Goal: Find specific page/section: Find specific page/section

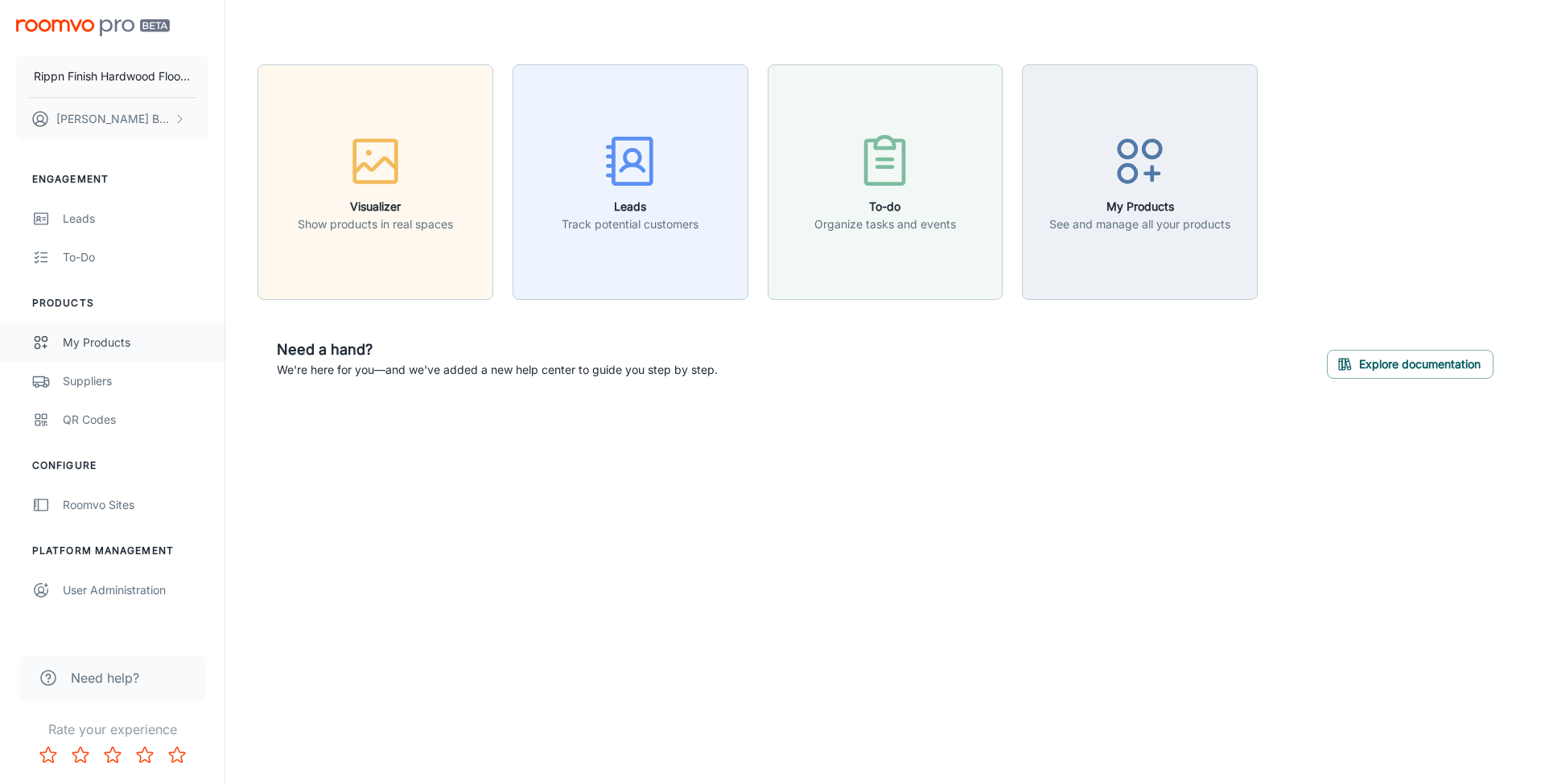
click at [113, 346] on div "My Products" at bounding box center [136, 343] width 146 height 18
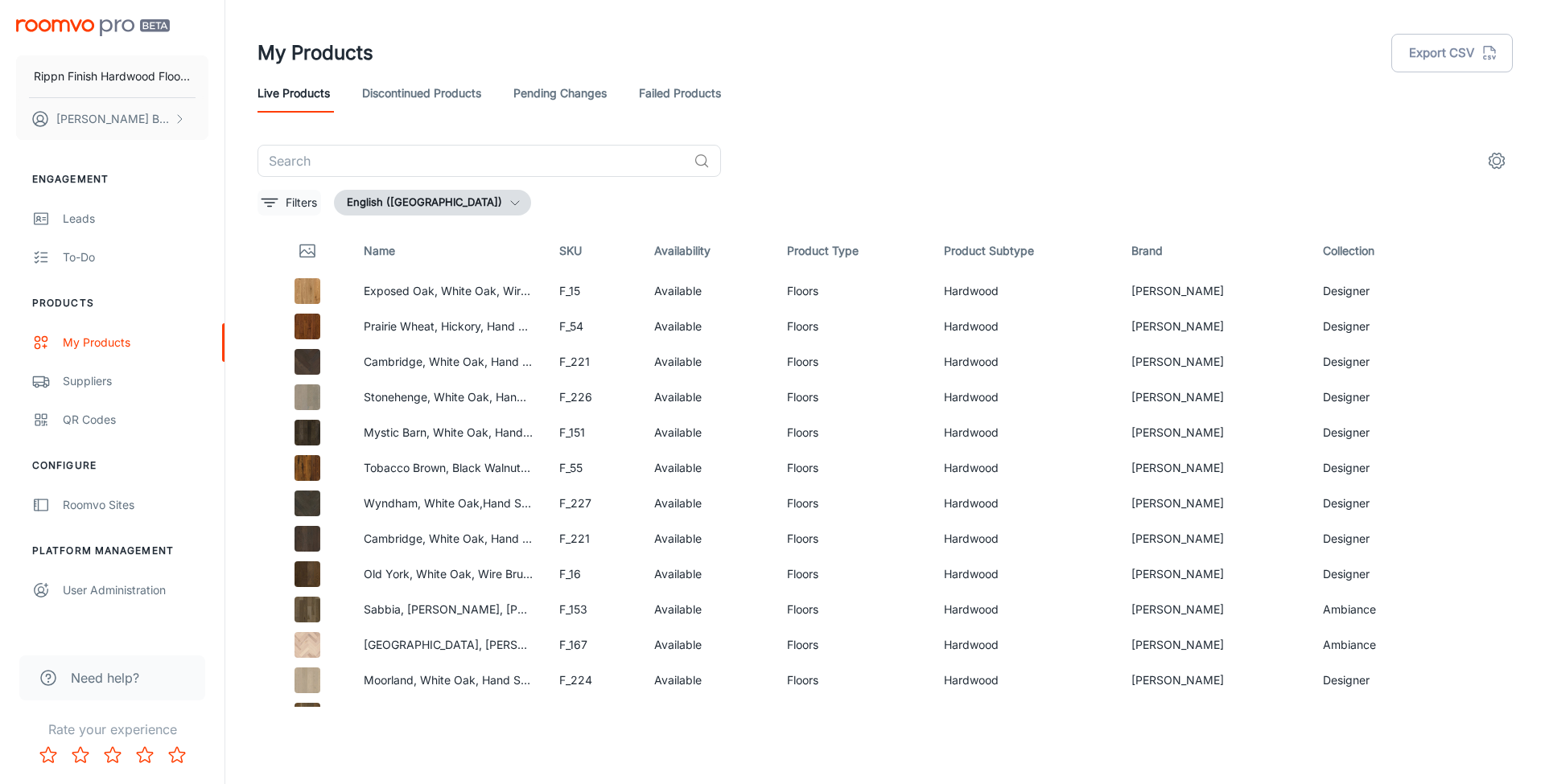
click at [305, 205] on p "Filters" at bounding box center [301, 203] width 31 height 18
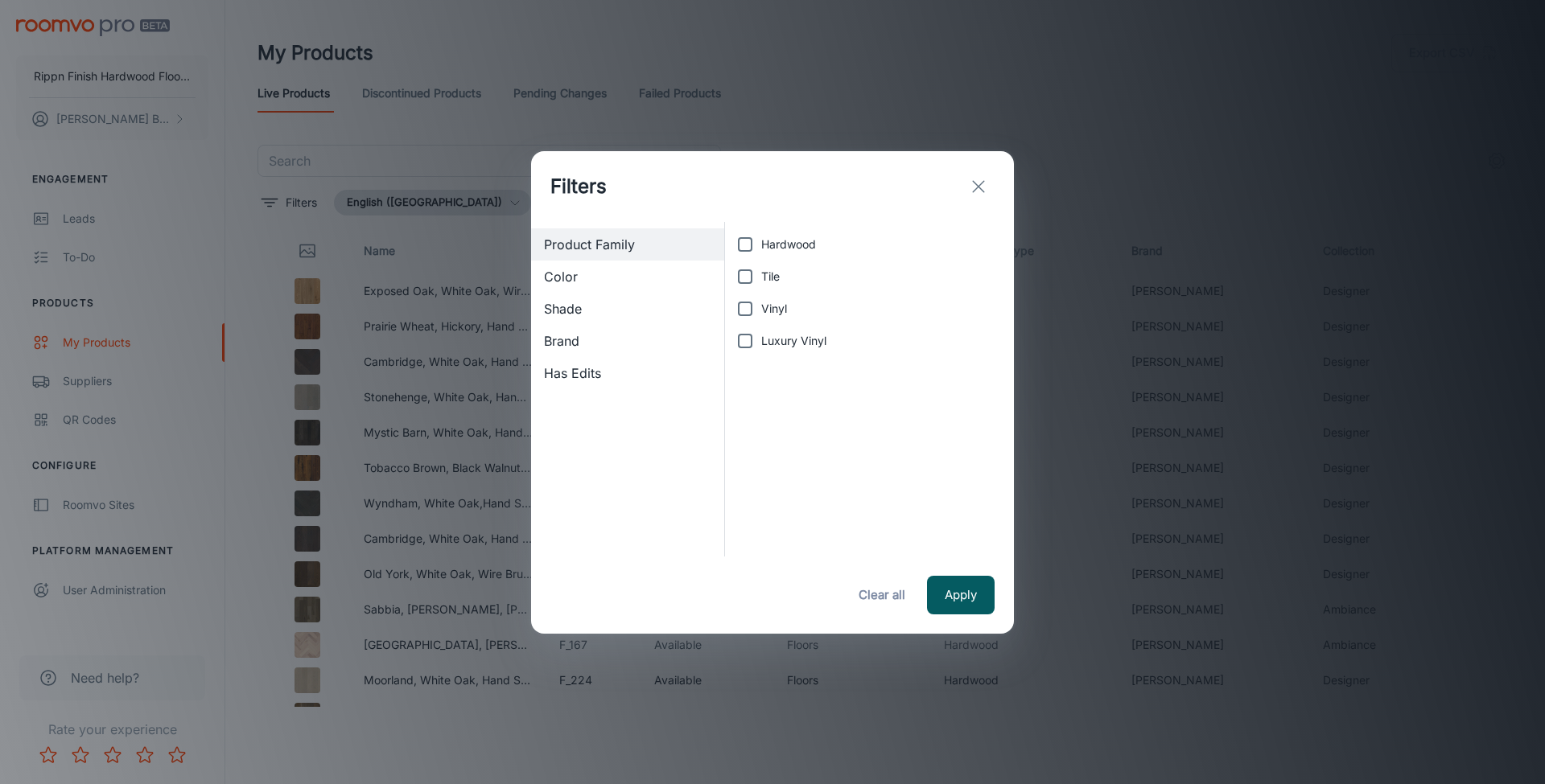
click at [662, 279] on span "Color" at bounding box center [627, 276] width 167 height 19
click at [652, 245] on span "Product Family" at bounding box center [627, 244] width 167 height 19
click at [738, 241] on input "Hardwood" at bounding box center [745, 244] width 32 height 32
checkbox input "true"
click at [745, 286] on input "Tile" at bounding box center [745, 277] width 32 height 32
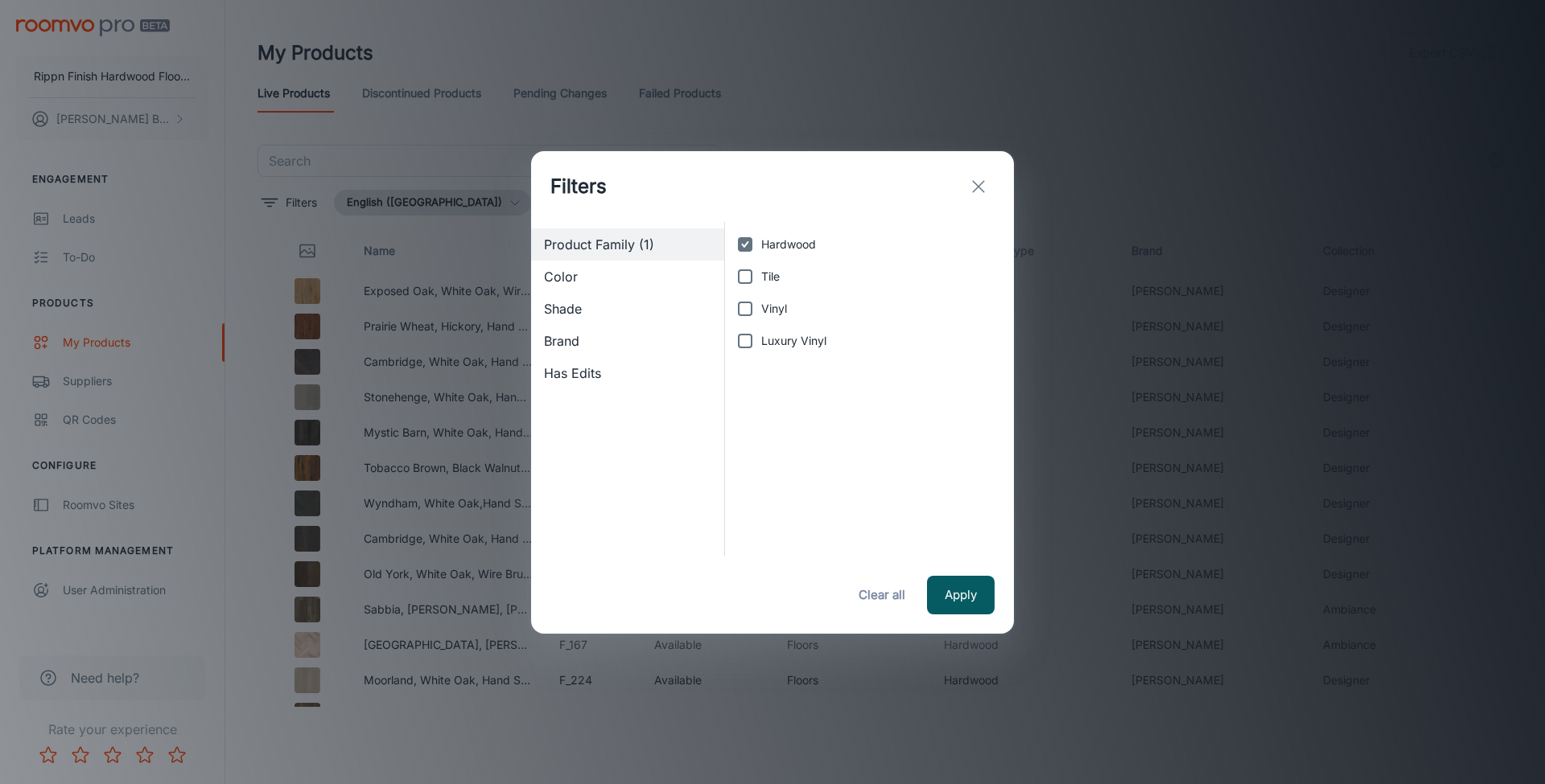
checkbox input "true"
click at [744, 316] on input "Vinyl" at bounding box center [745, 309] width 32 height 32
checkbox input "true"
drag, startPoint x: 745, startPoint y: 336, endPoint x: 845, endPoint y: 417, distance: 128.7
click at [745, 336] on input "Luxury Vinyl" at bounding box center [745, 341] width 32 height 32
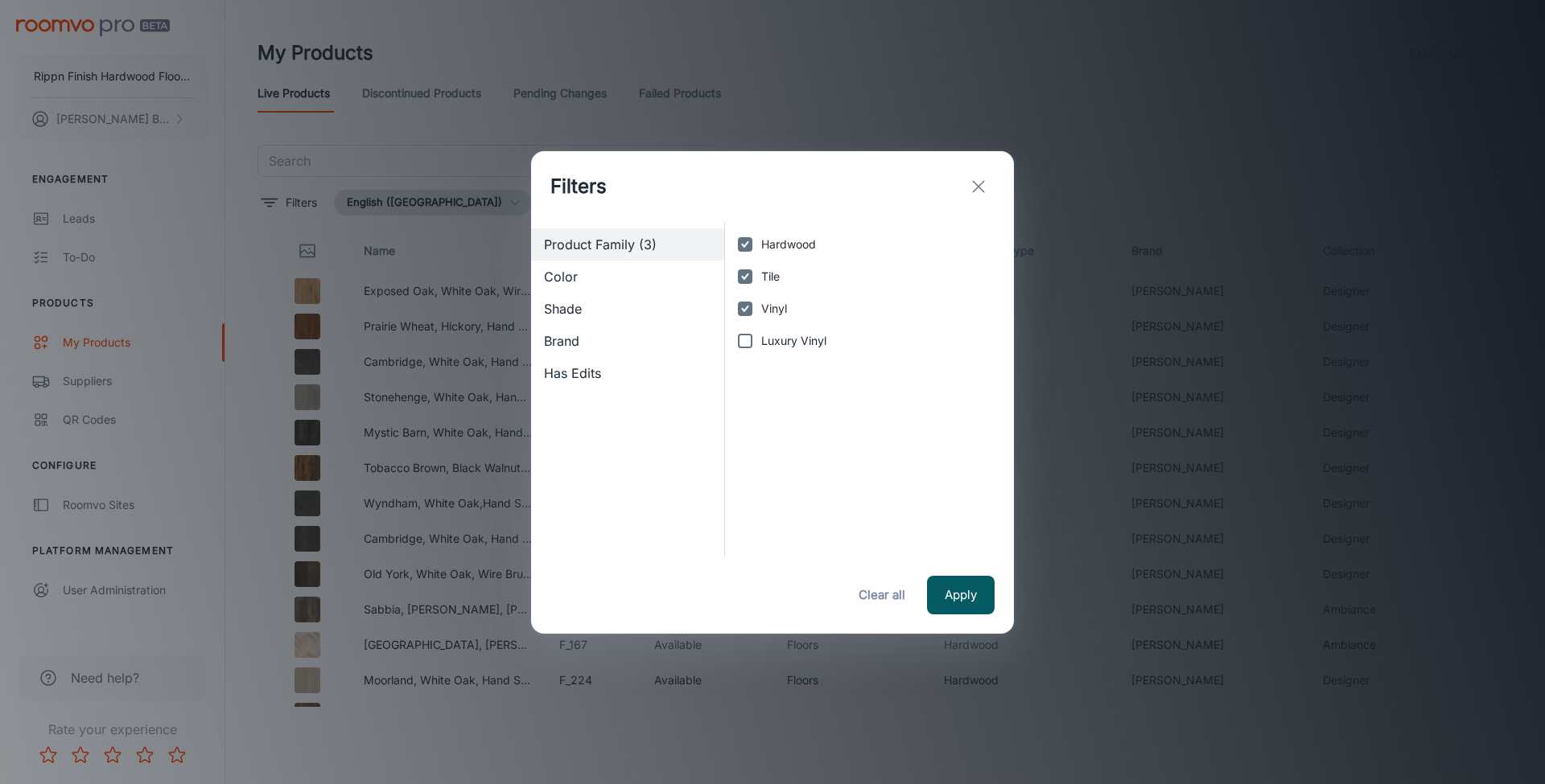
checkbox input "true"
click at [897, 592] on button "Clear all" at bounding box center [882, 595] width 65 height 39
checkbox input "false"
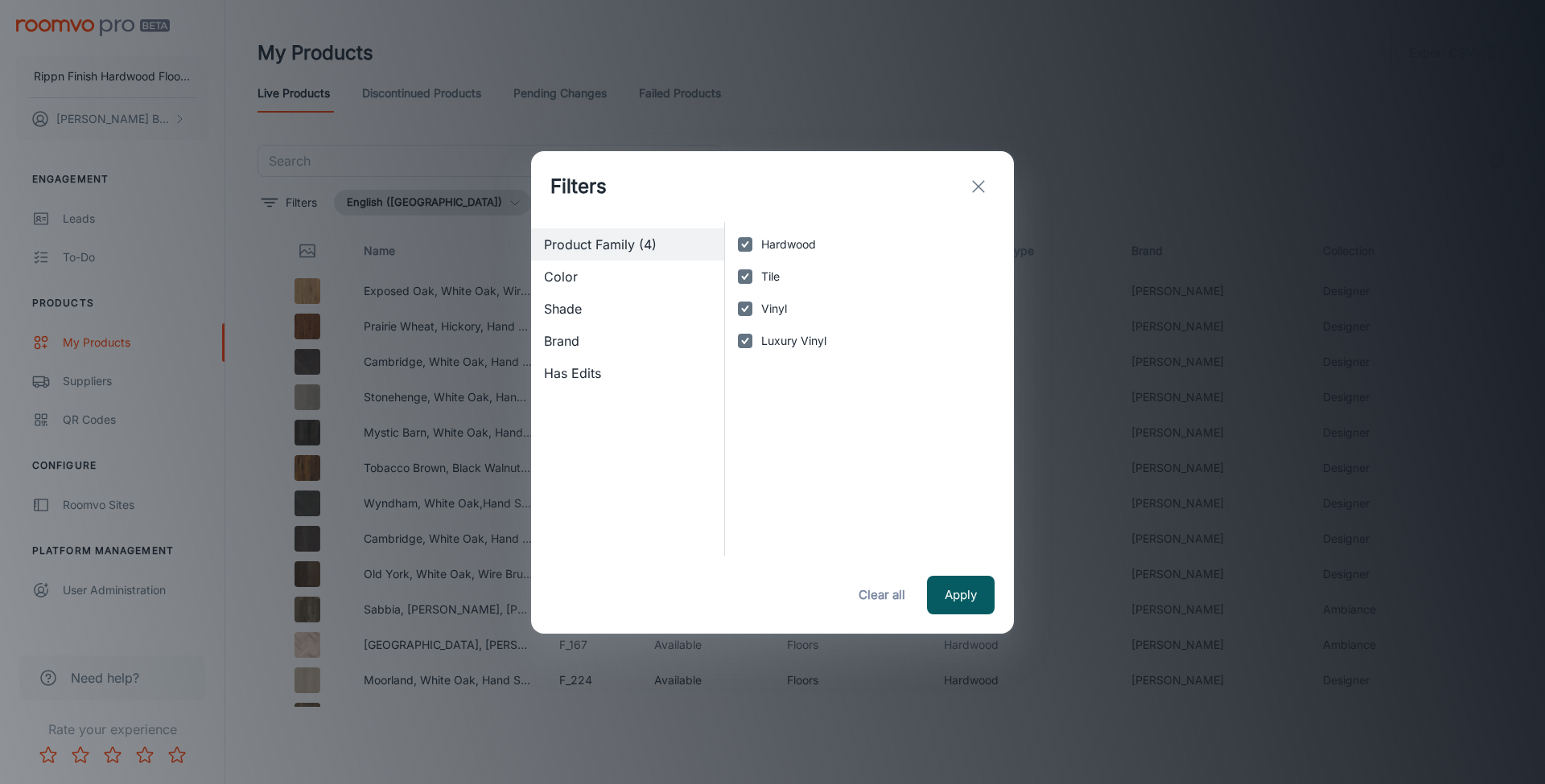
checkbox input "false"
click at [984, 189] on icon "exit" at bounding box center [977, 186] width 19 height 19
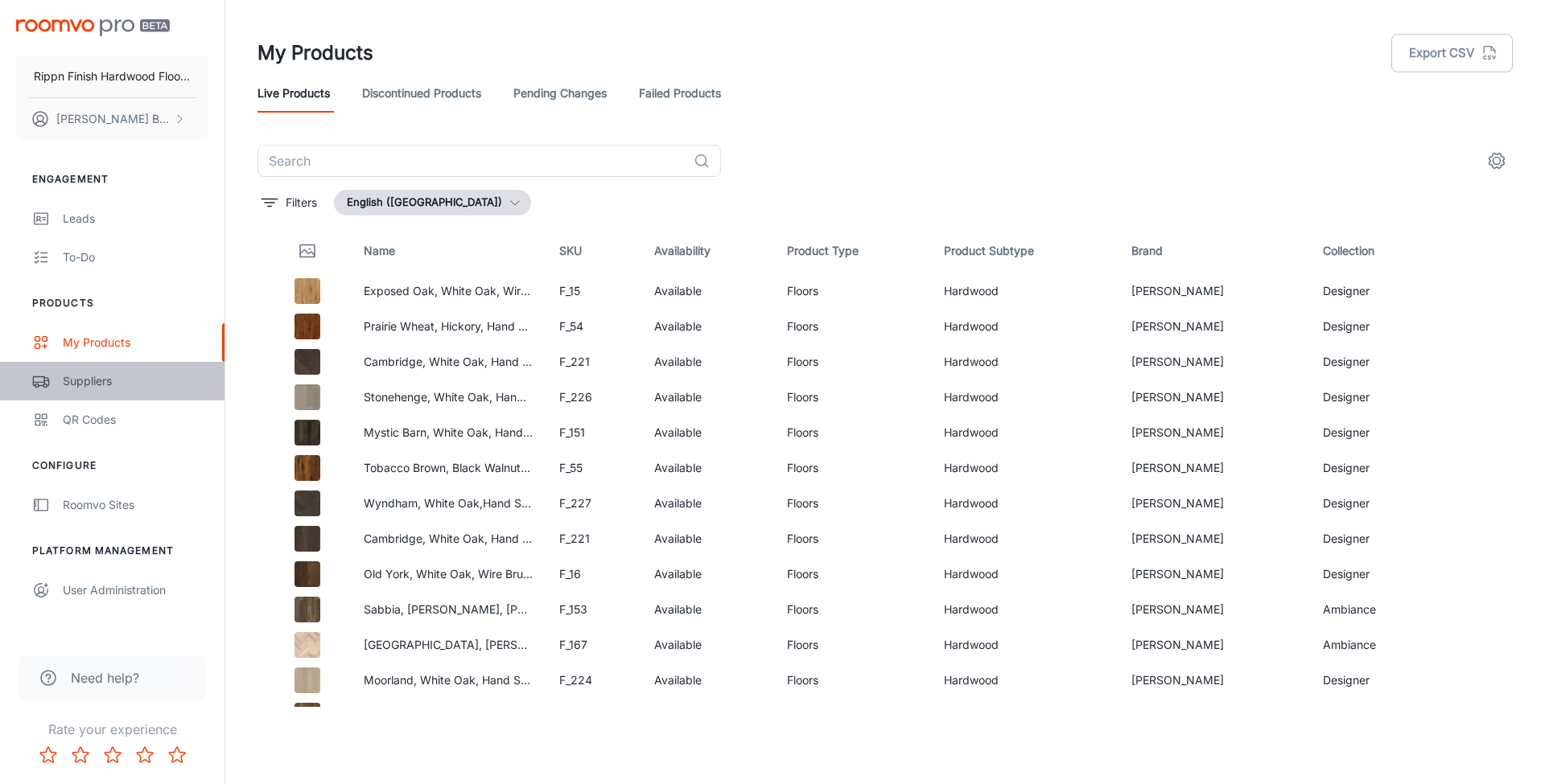
click at [102, 390] on link "Suppliers" at bounding box center [112, 381] width 225 height 39
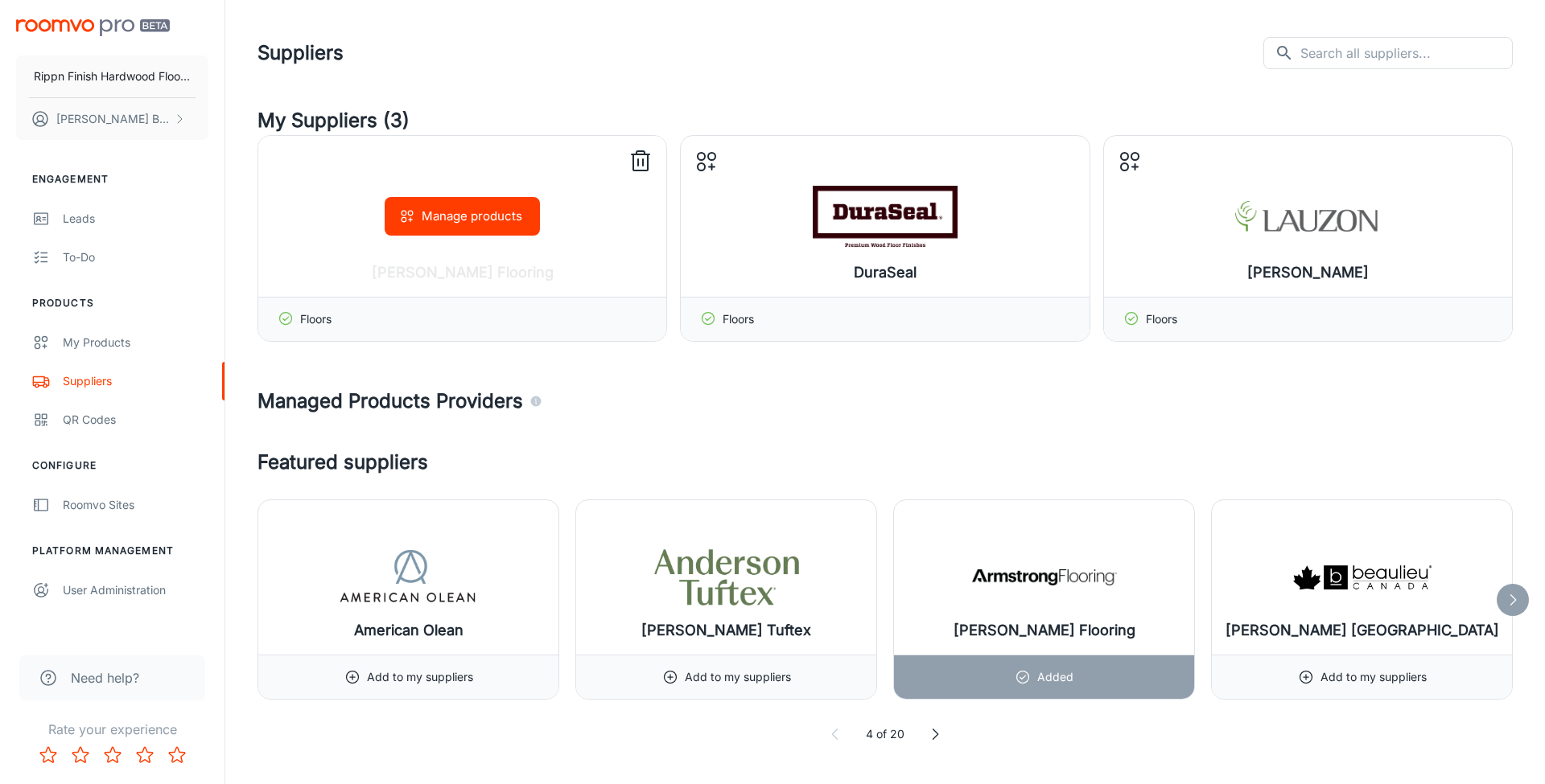
click at [644, 156] on icon at bounding box center [640, 162] width 26 height 26
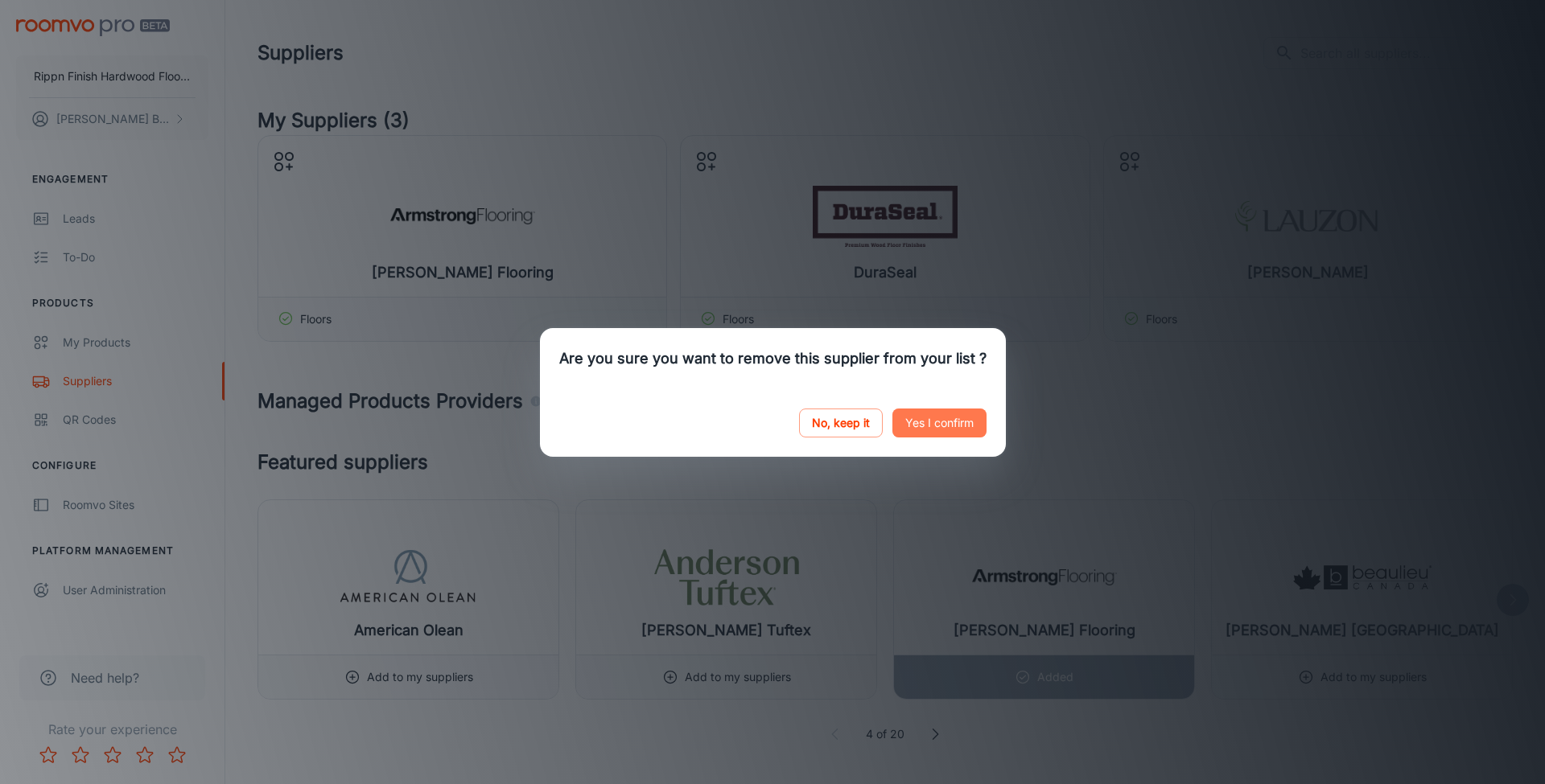
click at [946, 428] on button "Yes I confirm" at bounding box center [939, 423] width 94 height 29
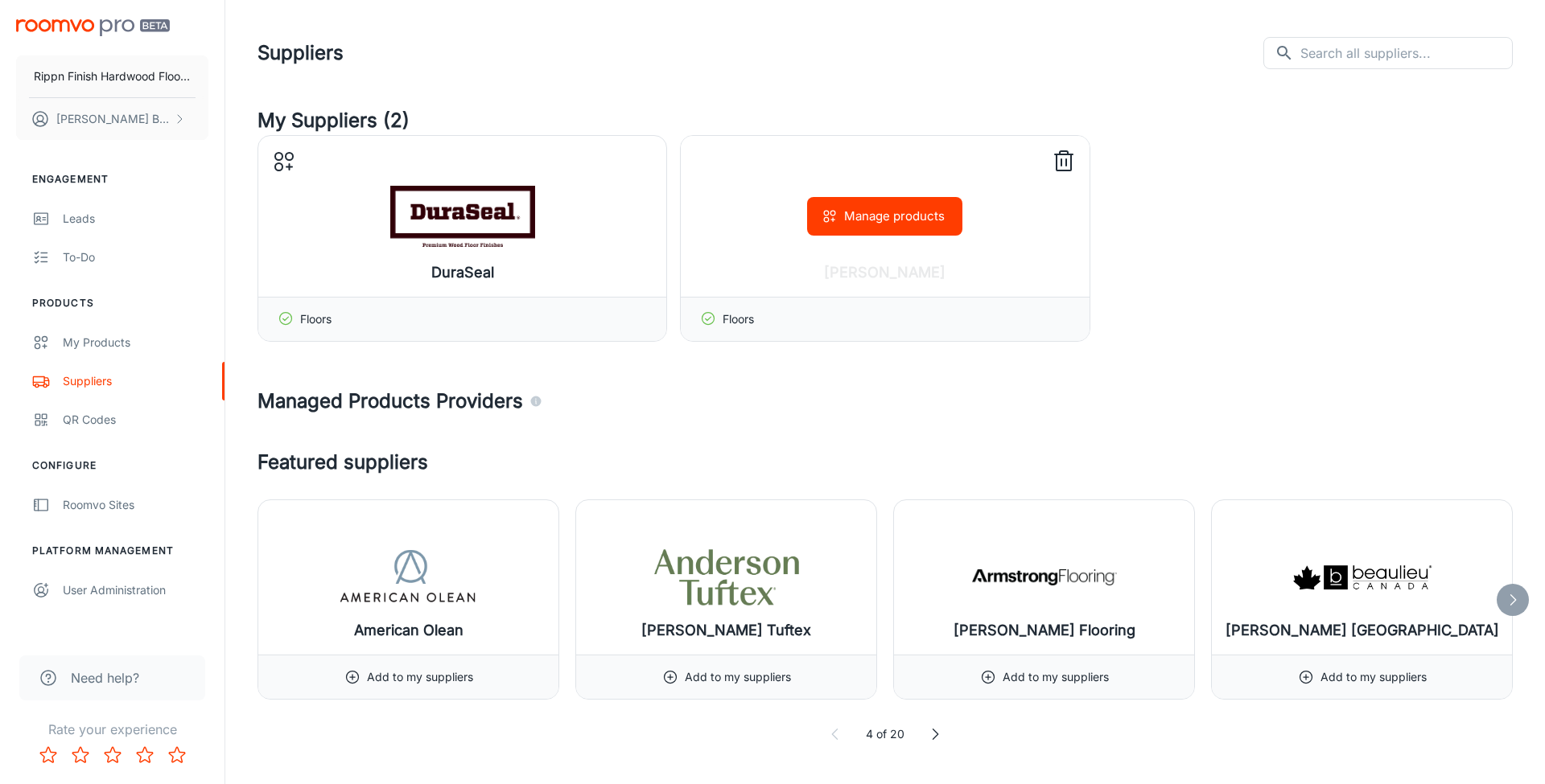
click at [1068, 163] on icon at bounding box center [1064, 162] width 26 height 26
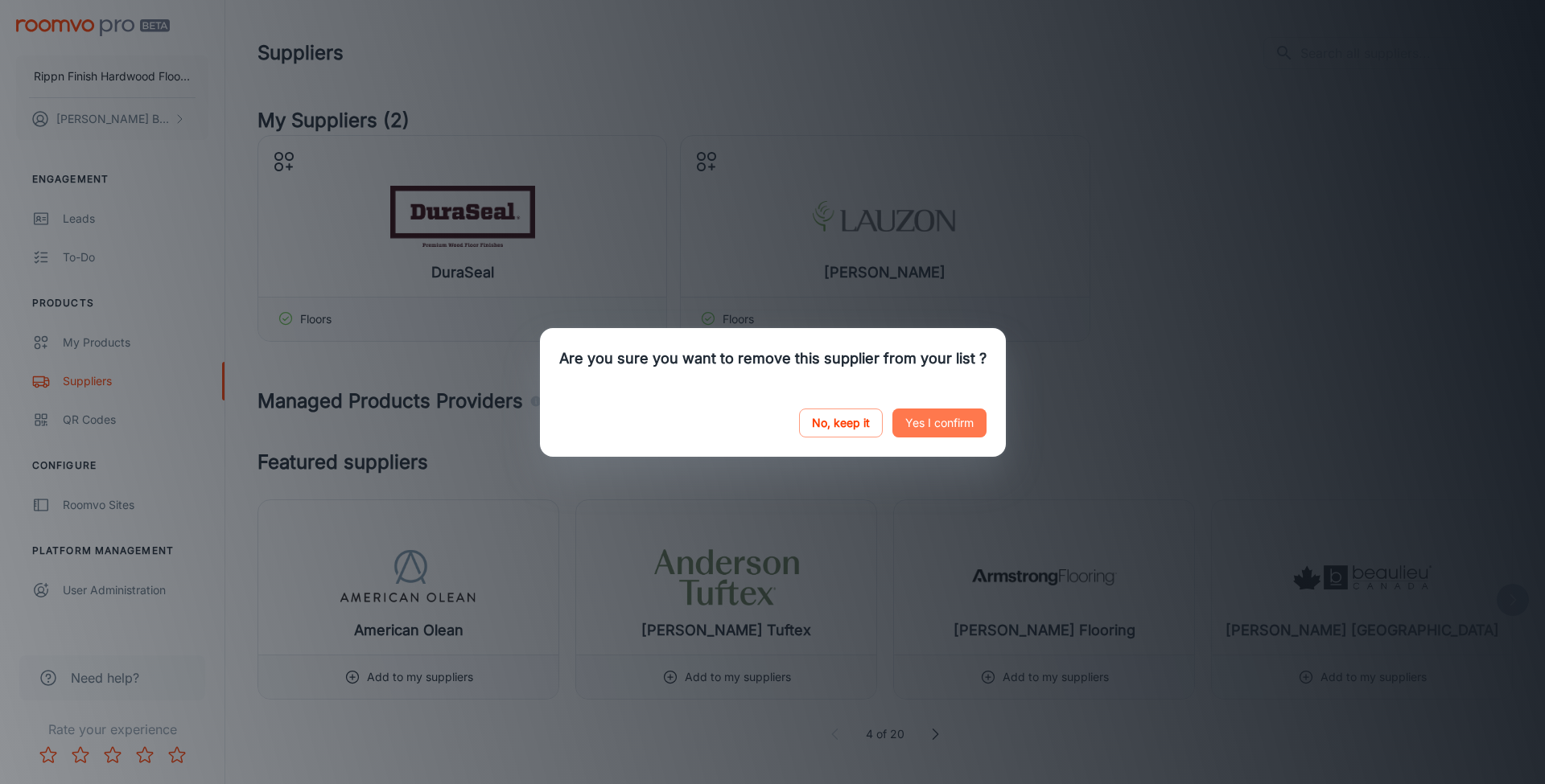
click at [941, 424] on button "Yes I confirm" at bounding box center [939, 423] width 94 height 29
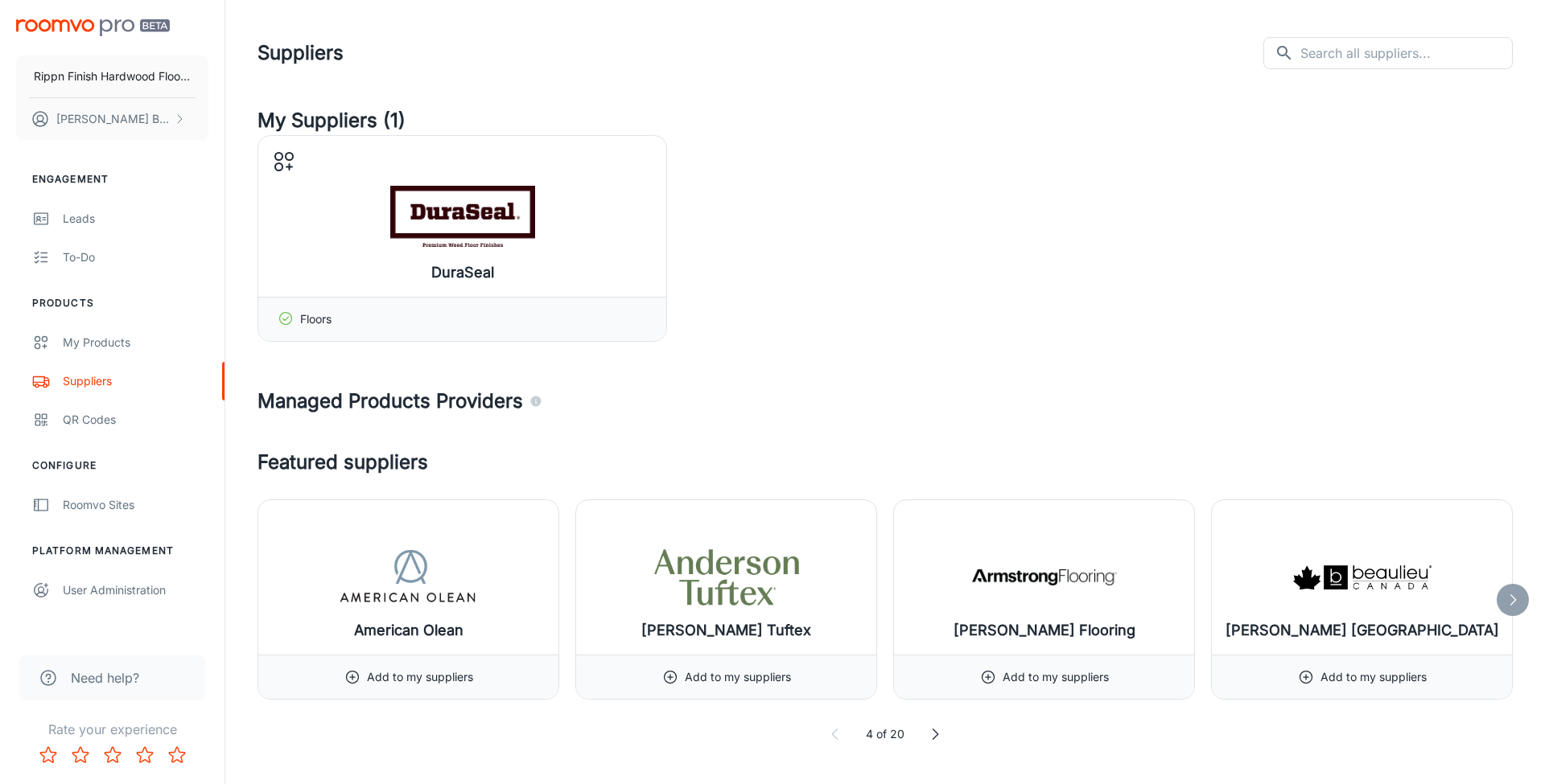
click at [937, 260] on div "DuraSeal Manage products Floors" at bounding box center [885, 238] width 1255 height 207
click at [1329, 47] on input "text" at bounding box center [1406, 53] width 212 height 32
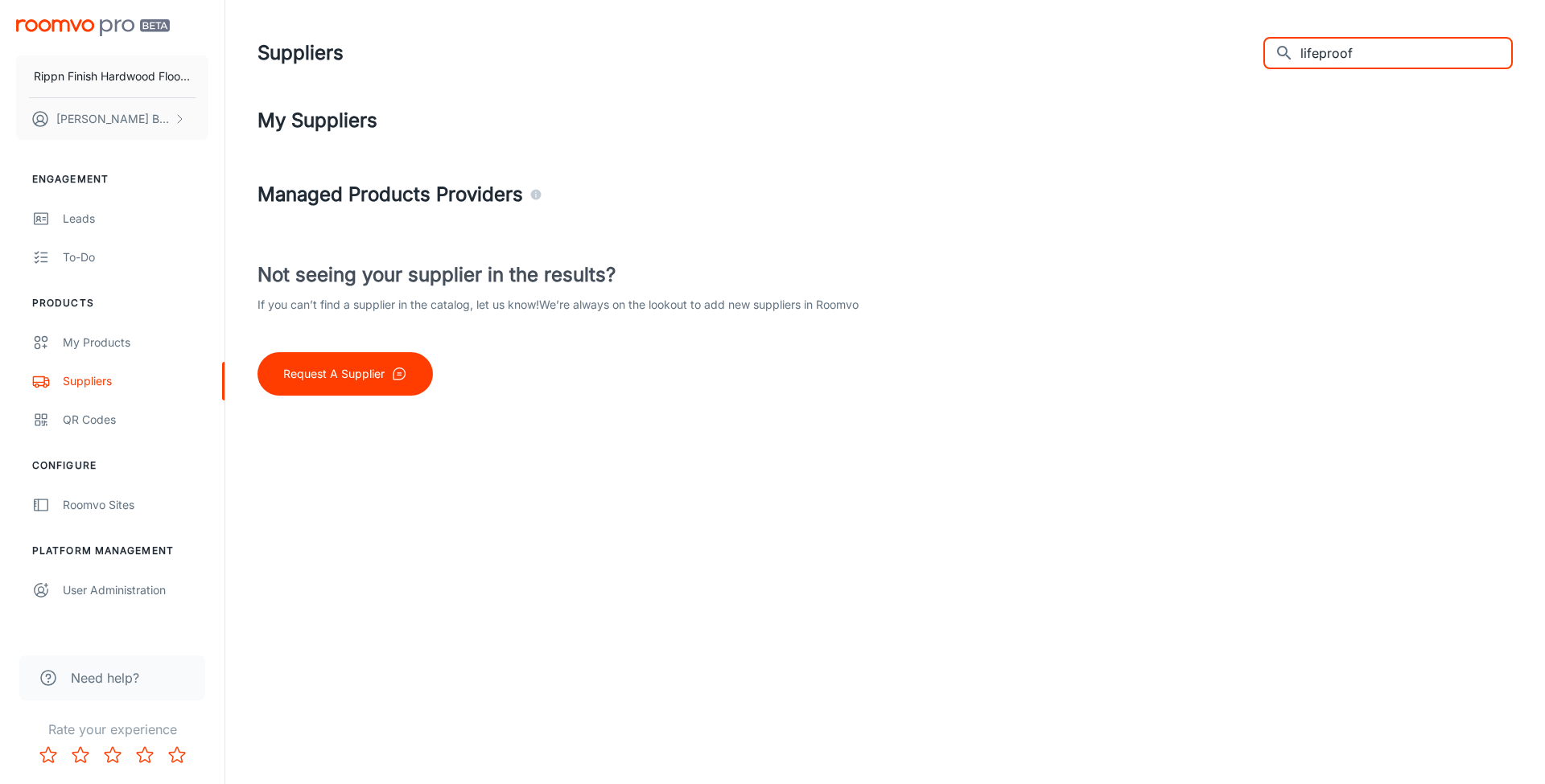
type input "lifeproof"
drag, startPoint x: 693, startPoint y: 540, endPoint x: 834, endPoint y: 454, distance: 165.2
click at [697, 538] on div "Rippn Finish Hardwood Flooring [PERSON_NAME] Engagement Leads To-do Products My…" at bounding box center [772, 392] width 1545 height 784
click at [1424, 68] on input "lifeproof" at bounding box center [1406, 53] width 212 height 32
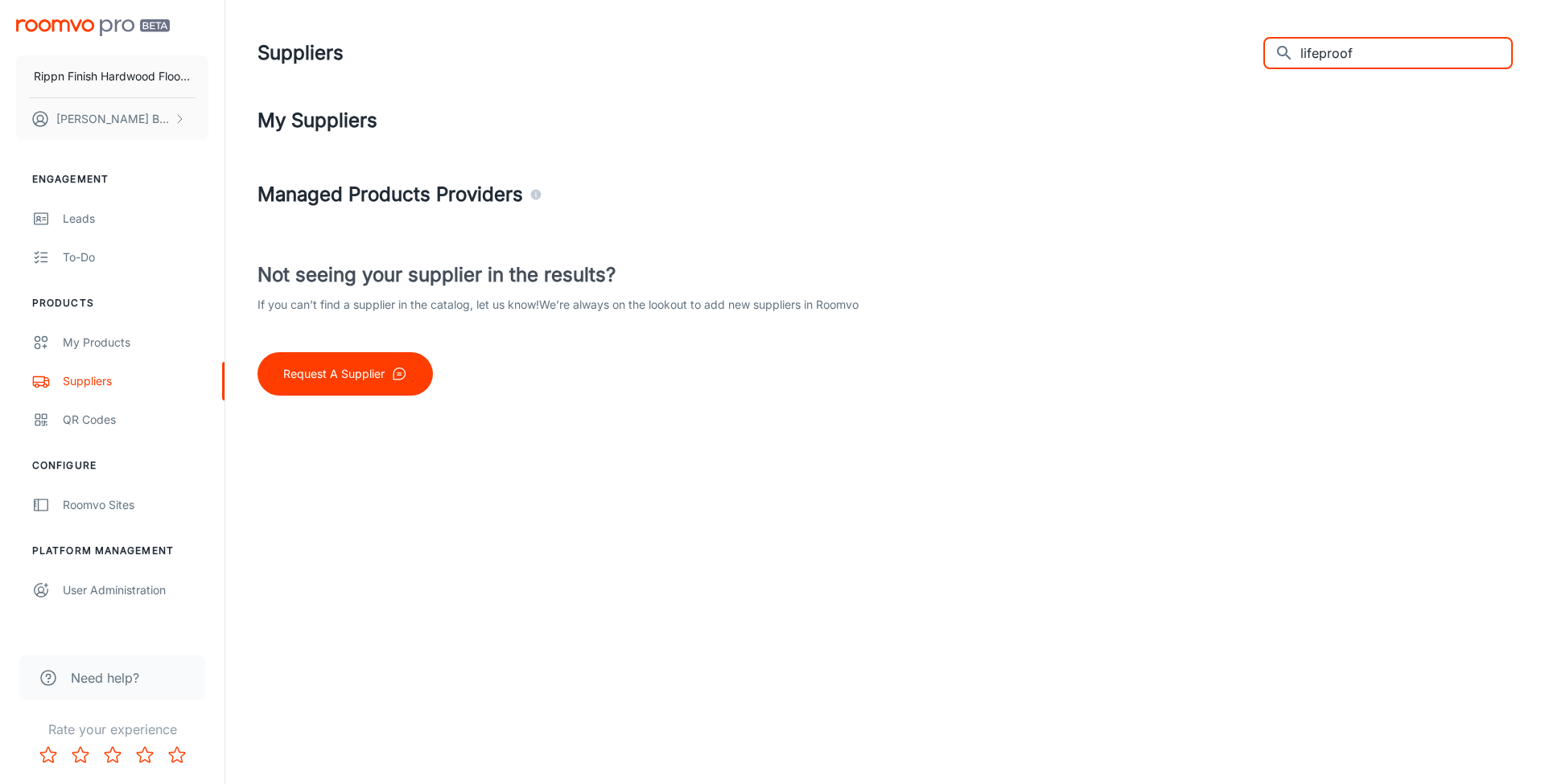
click at [1423, 68] on input "lifeproof" at bounding box center [1406, 53] width 212 height 32
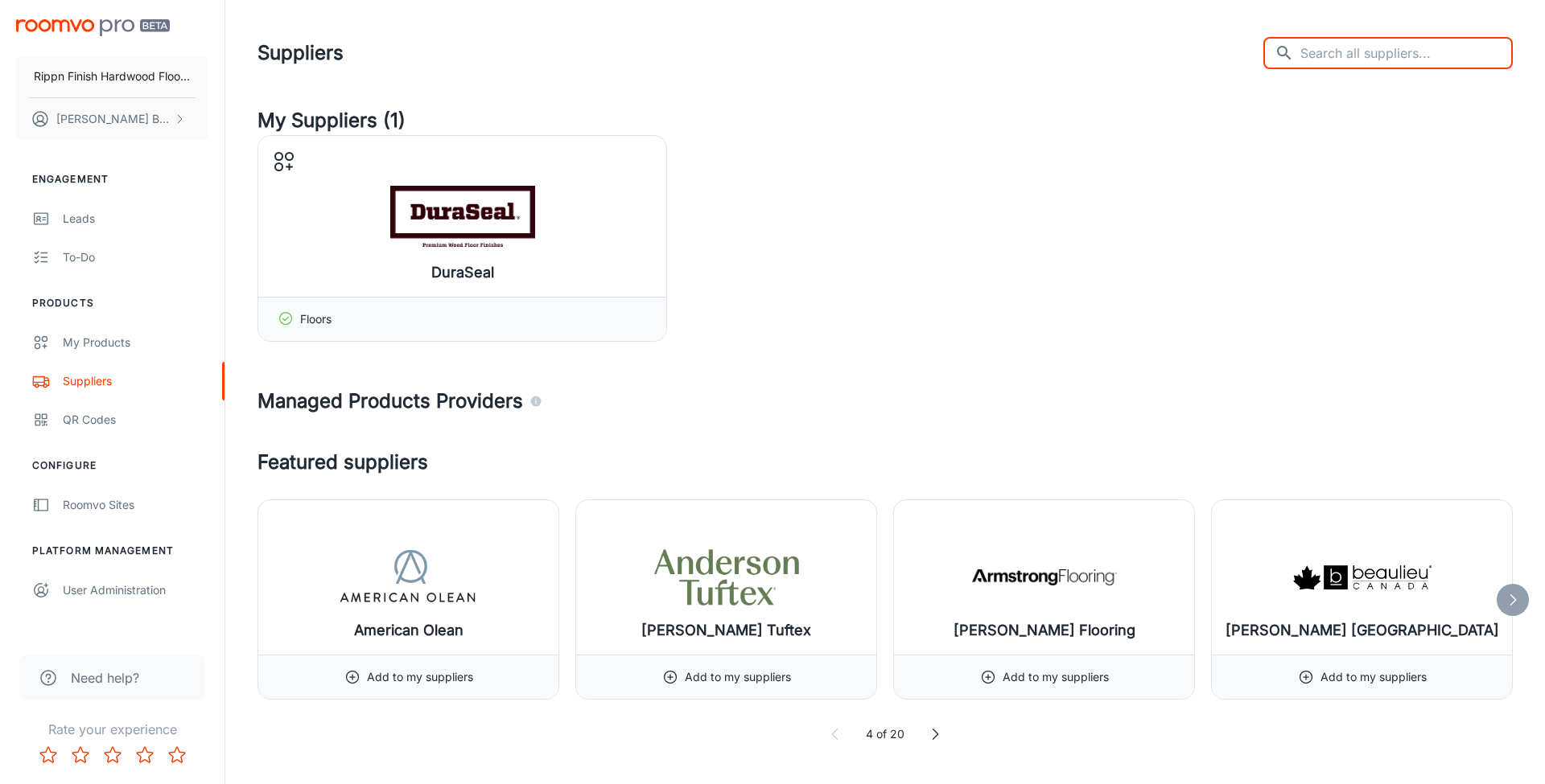
click at [1010, 110] on h4 "My Suppliers (1)" at bounding box center [885, 120] width 1255 height 29
click at [119, 508] on div "Roomvo Sites" at bounding box center [136, 506] width 146 height 18
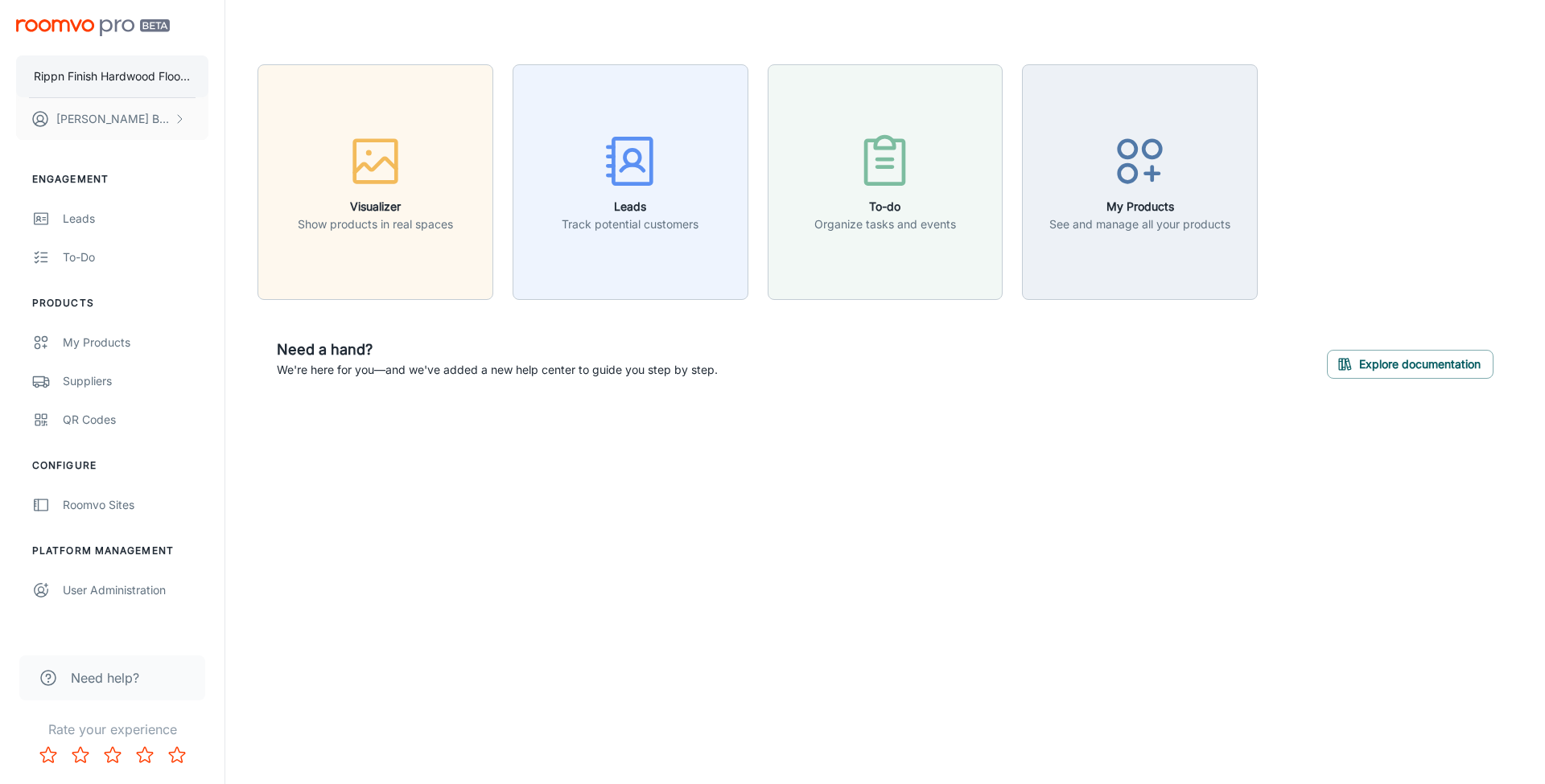
click at [154, 75] on p "Rippn Finish Hardwood Flooring" at bounding box center [112, 76] width 157 height 18
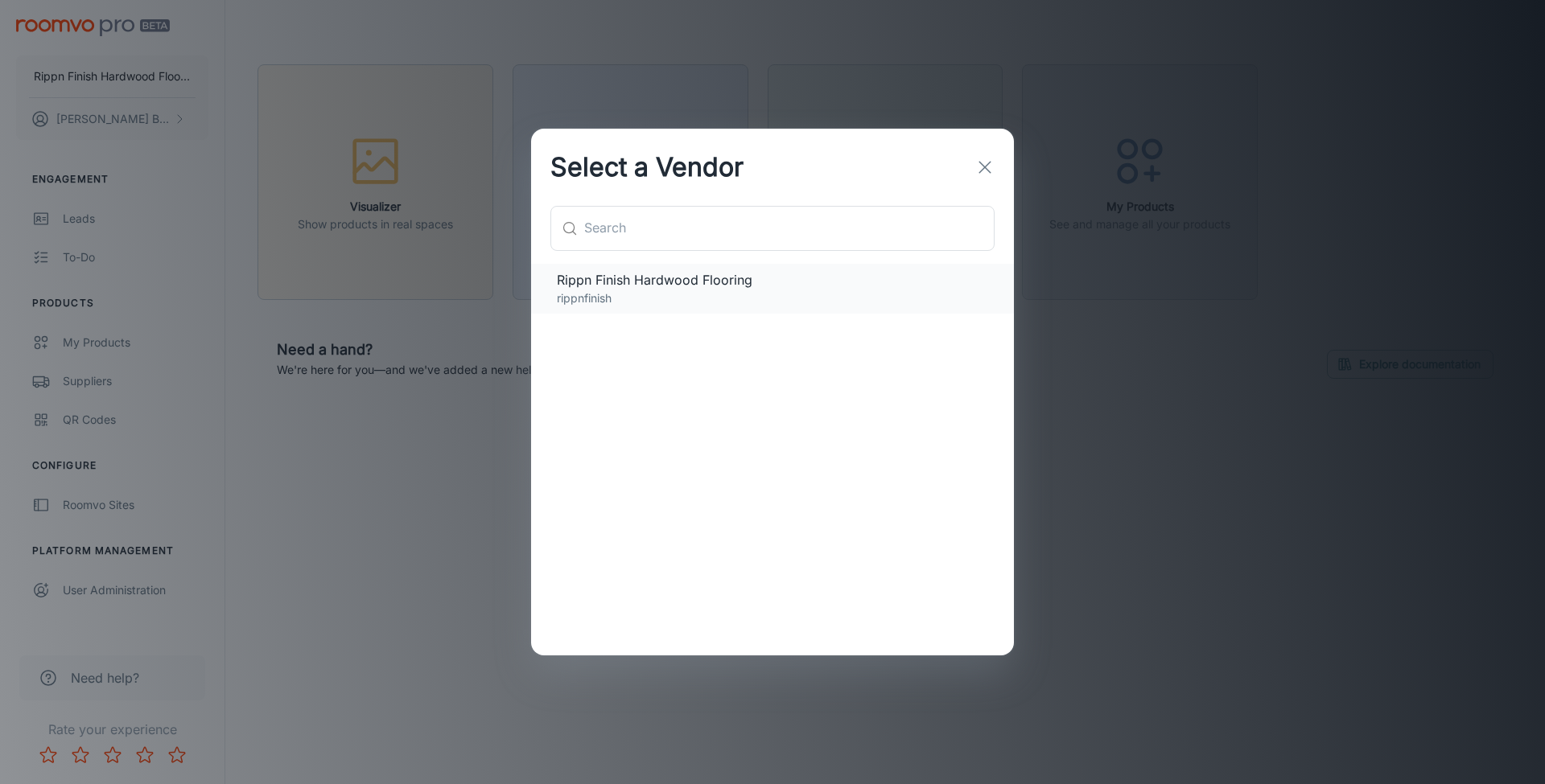
click at [600, 278] on span "Rippn Finish Hardwood Flooring" at bounding box center [772, 279] width 431 height 19
